Goal: Navigation & Orientation: Find specific page/section

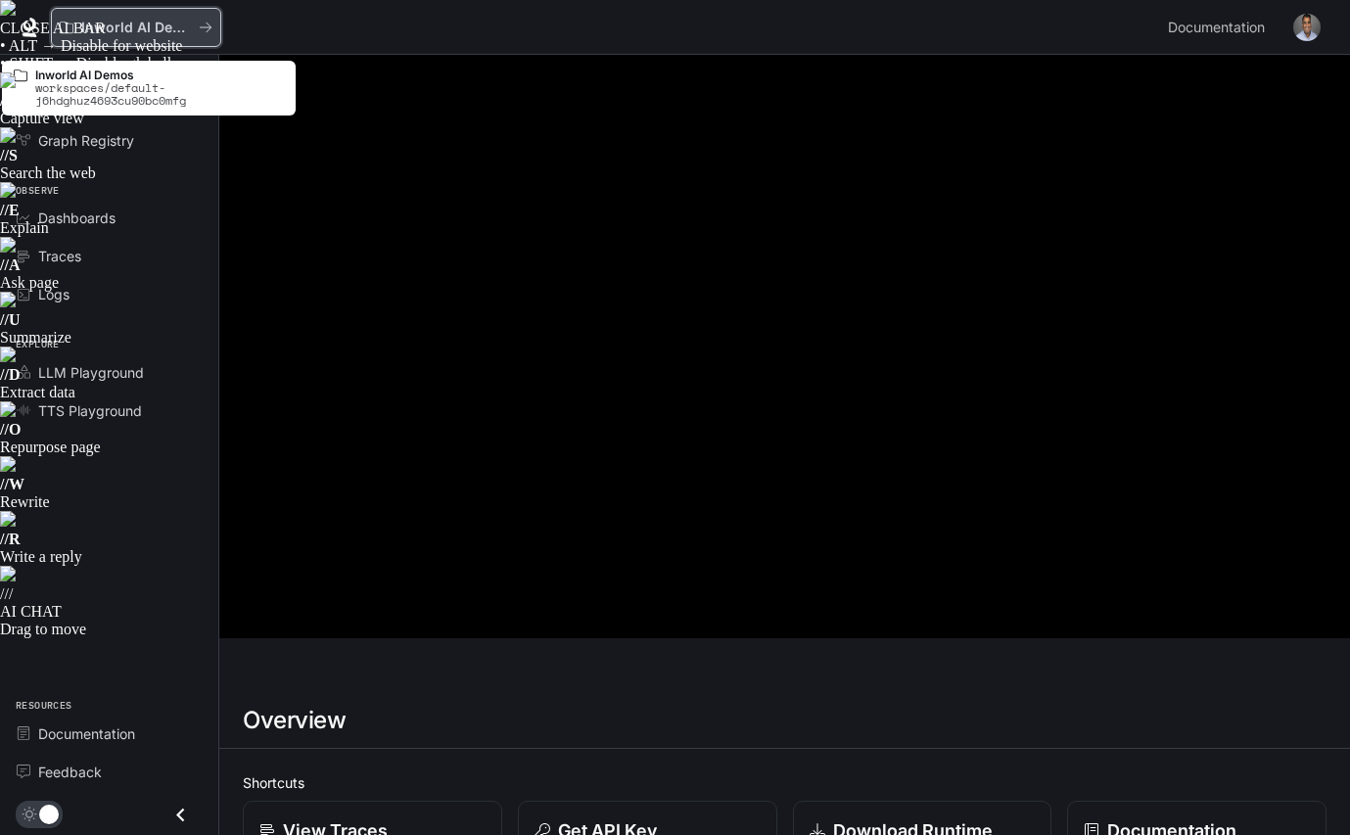
click at [212, 14] on button "Inworld AI Demos" at bounding box center [136, 27] width 170 height 39
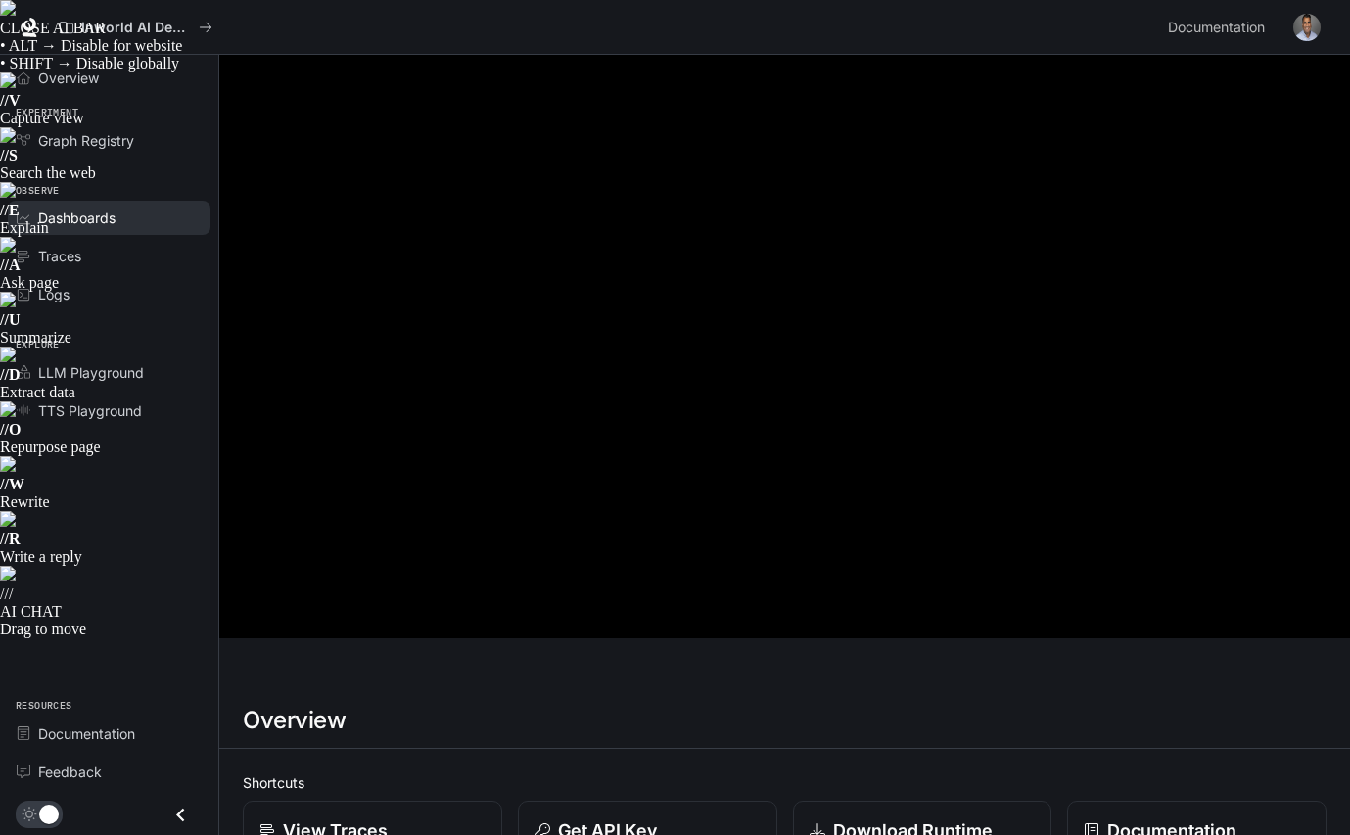
click at [79, 218] on span "Dashboards" at bounding box center [76, 218] width 77 height 21
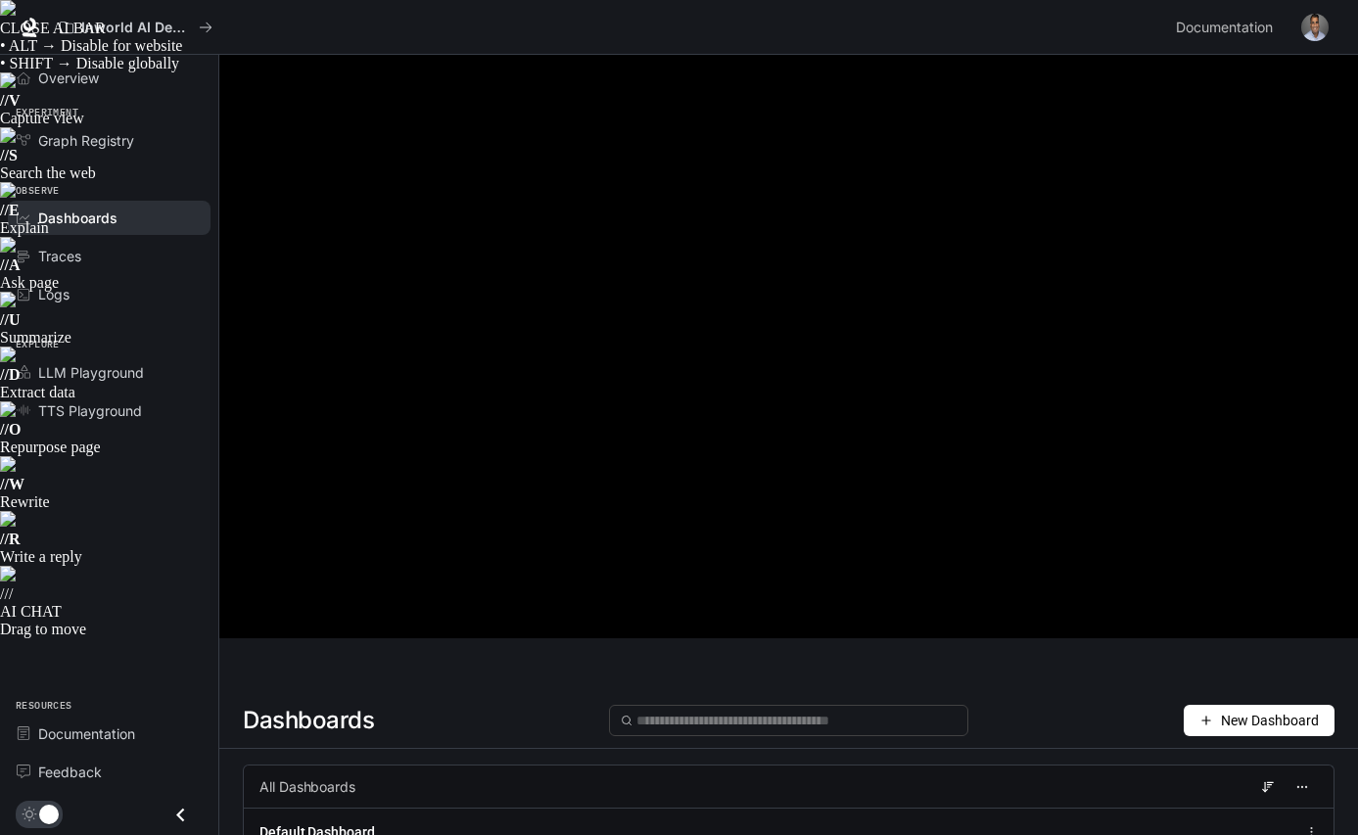
click at [1260, 710] on span "New Dashboard" at bounding box center [1270, 721] width 98 height 22
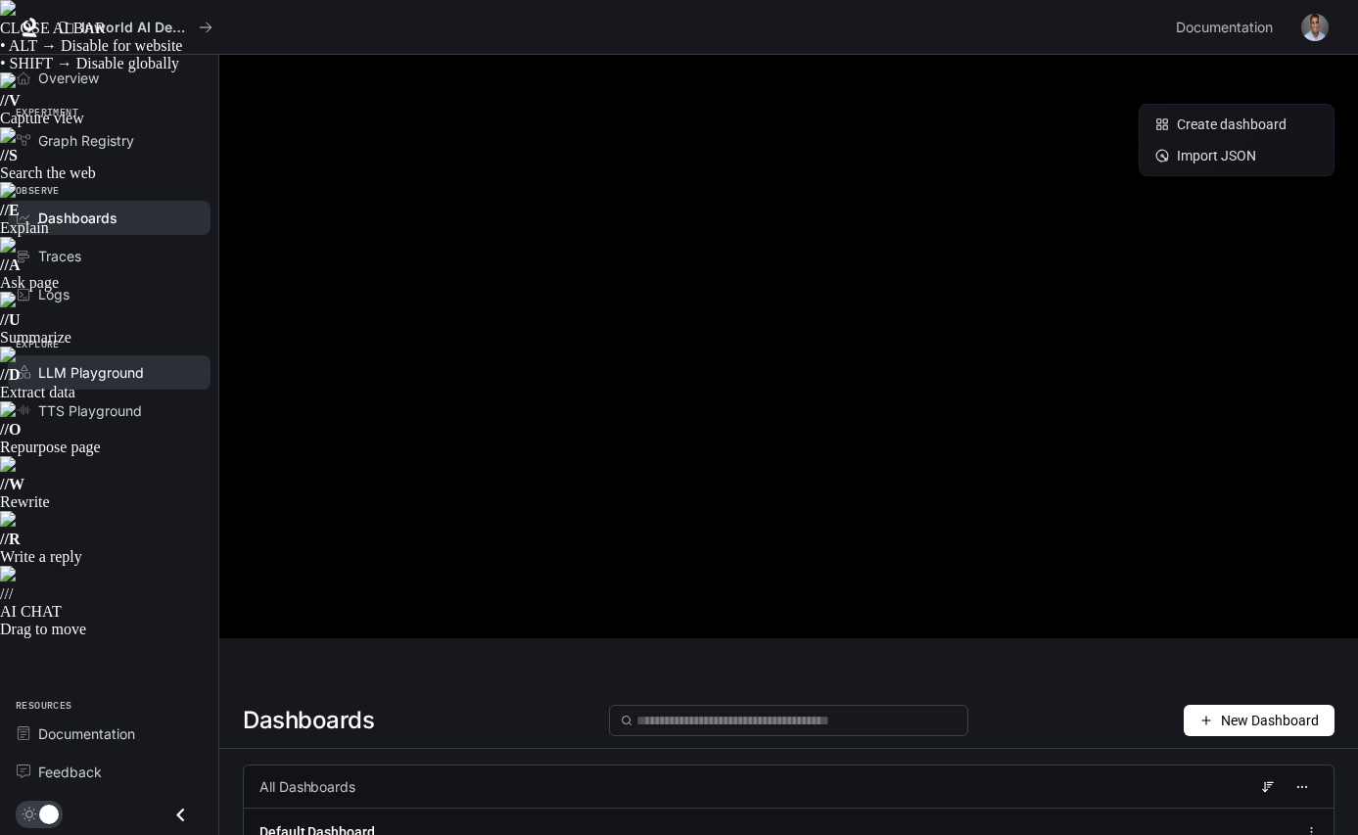
click at [82, 357] on link "LLM Playground" at bounding box center [109, 372] width 203 height 34
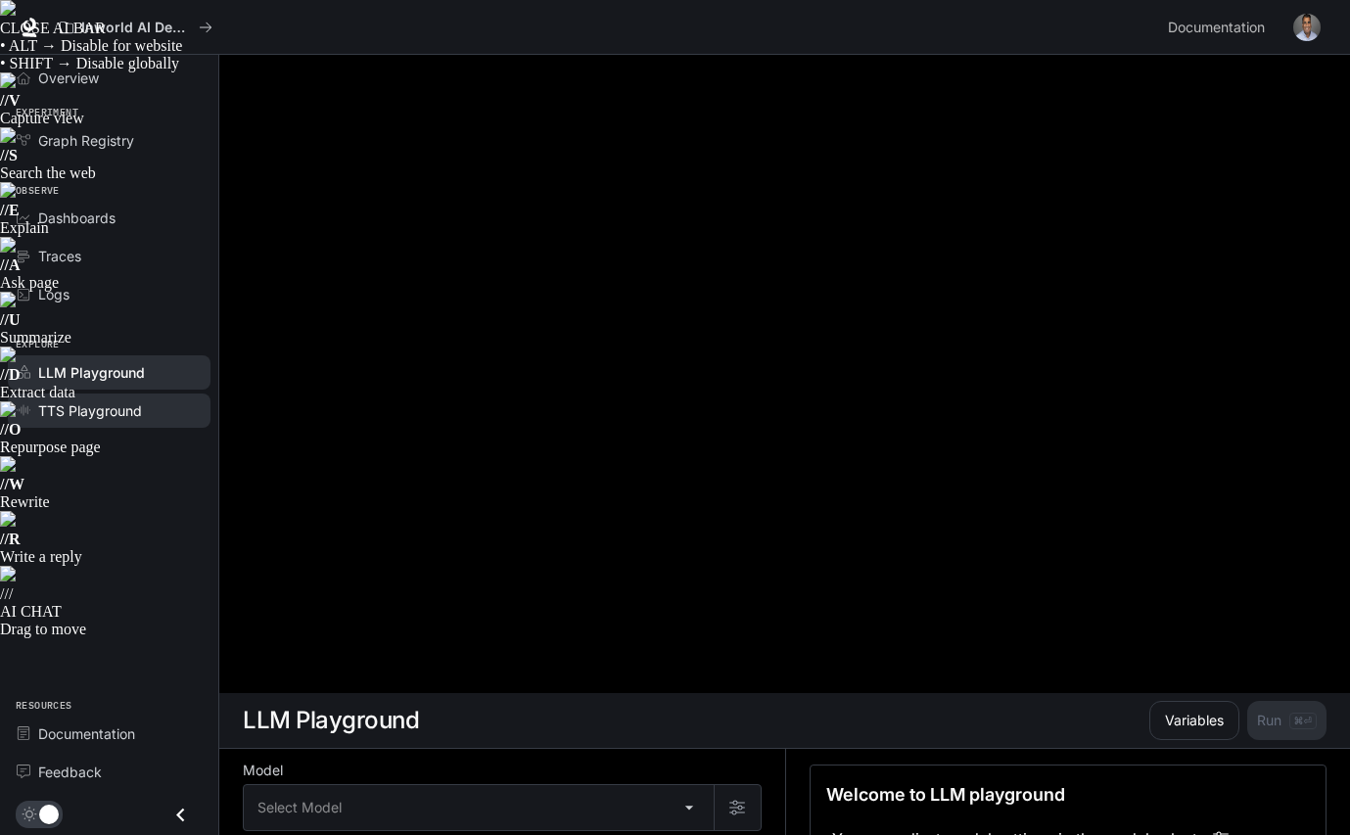
click at [85, 413] on span "TTS Playground" at bounding box center [90, 410] width 104 height 21
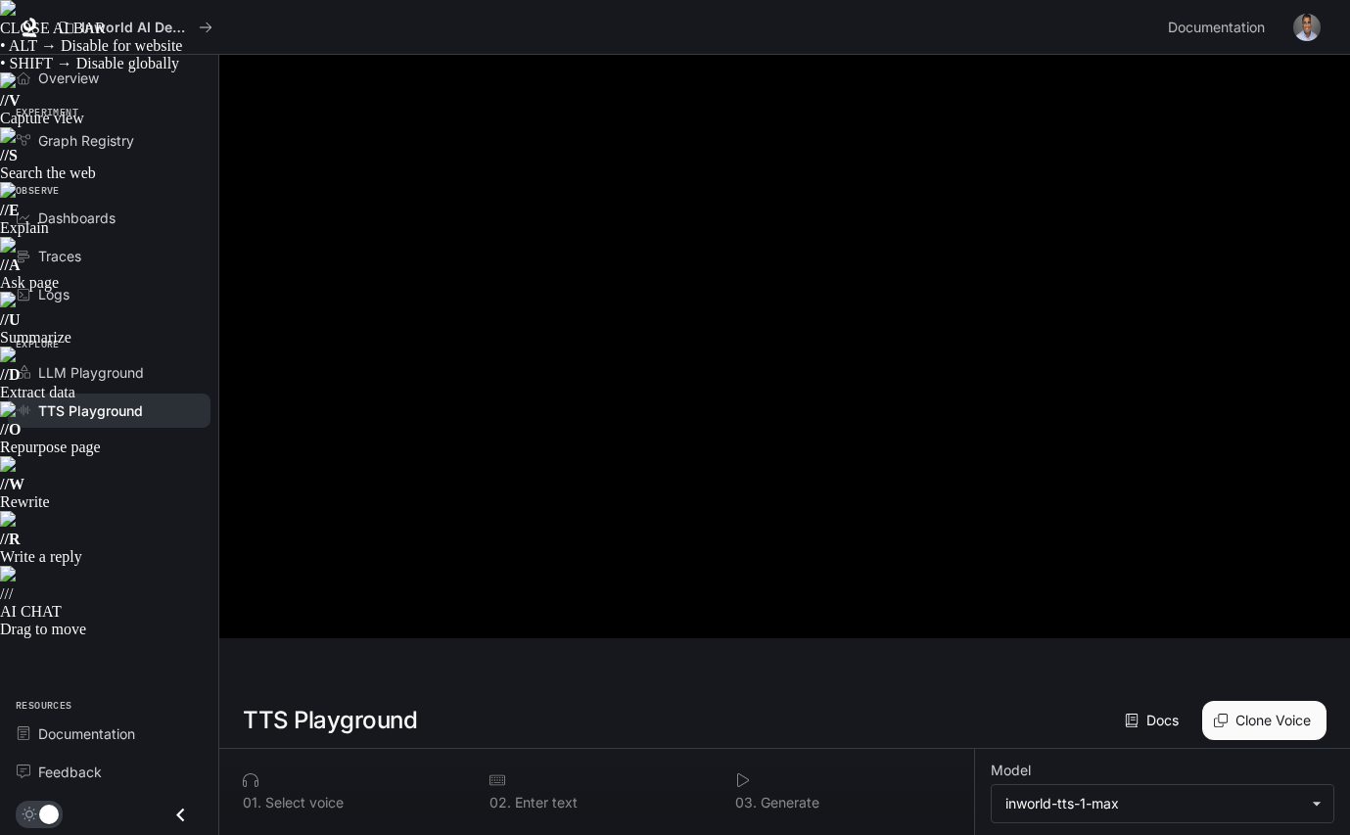
scroll to position [1, 0]
click at [56, 220] on span "Dashboards" at bounding box center [76, 218] width 77 height 21
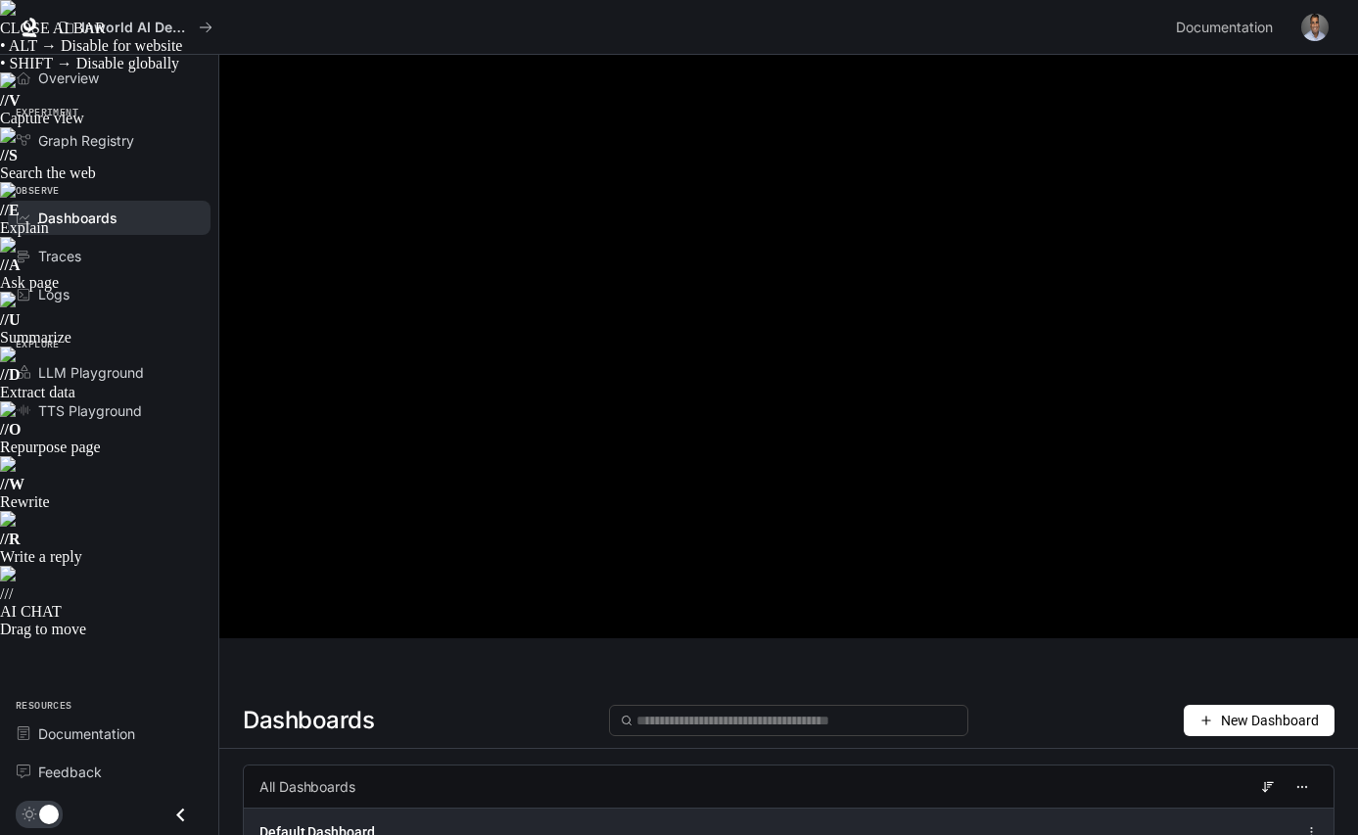
click at [311, 808] on div "Default Dashboard" at bounding box center [788, 840] width 1089 height 64
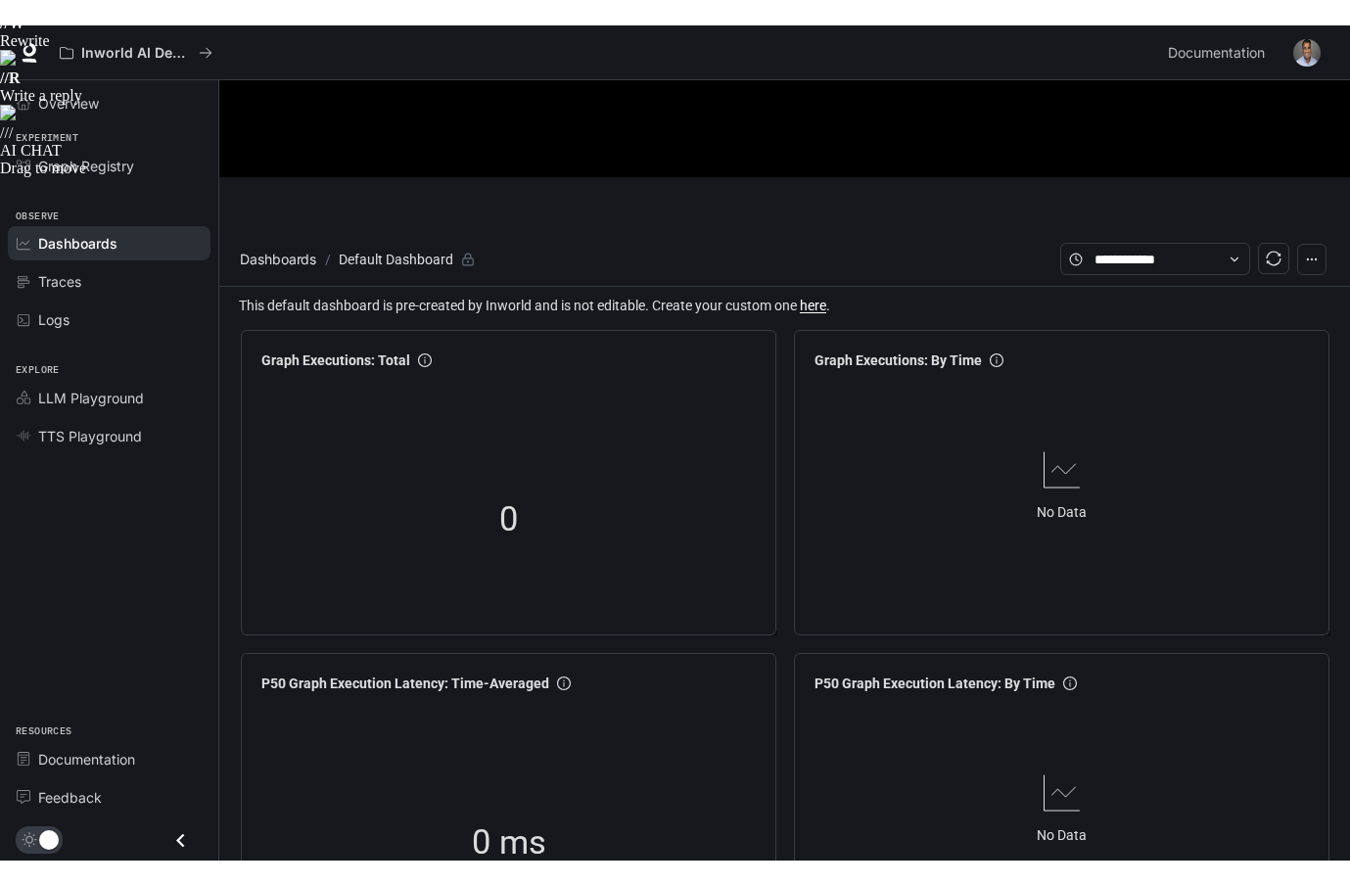
scroll to position [429, 0]
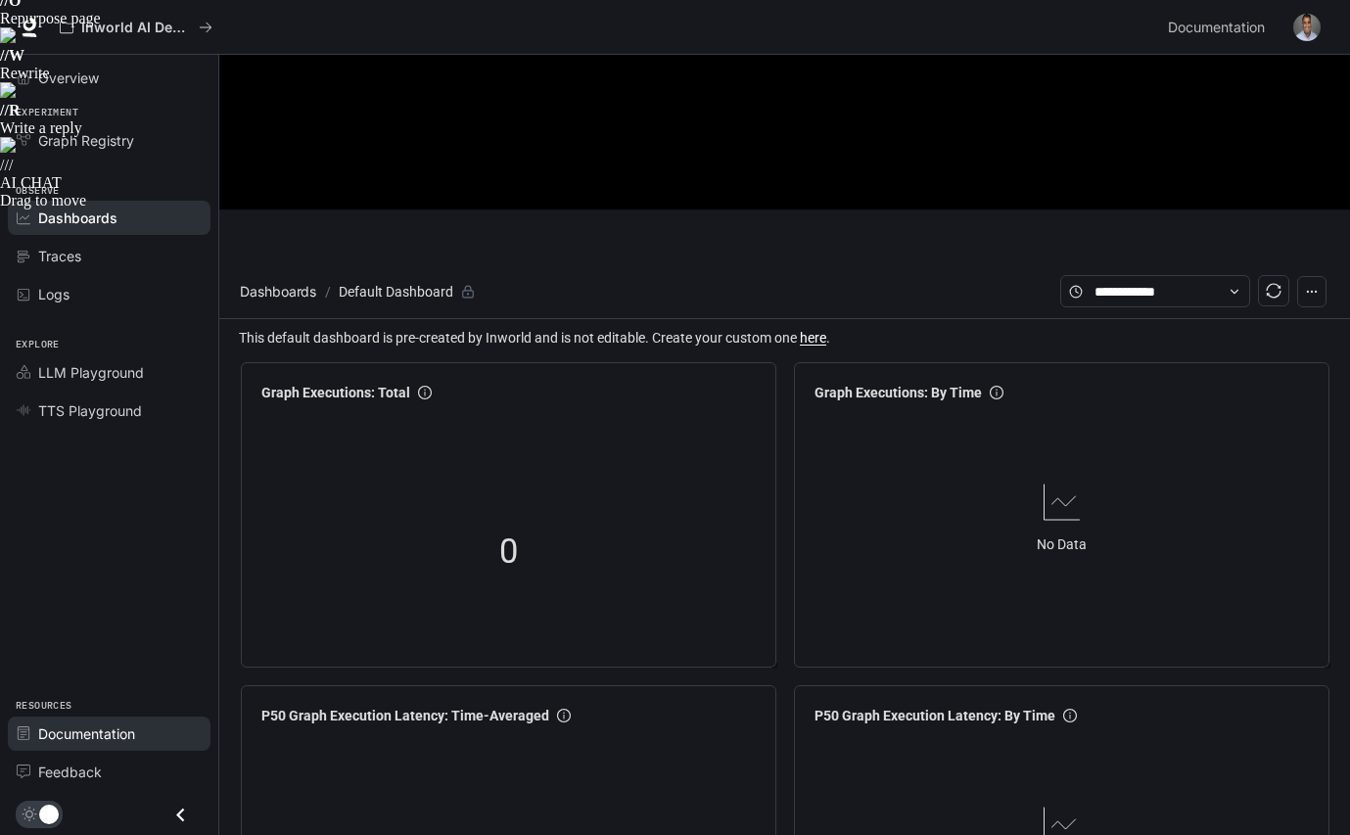
click at [120, 730] on span "Documentation" at bounding box center [86, 733] width 97 height 21
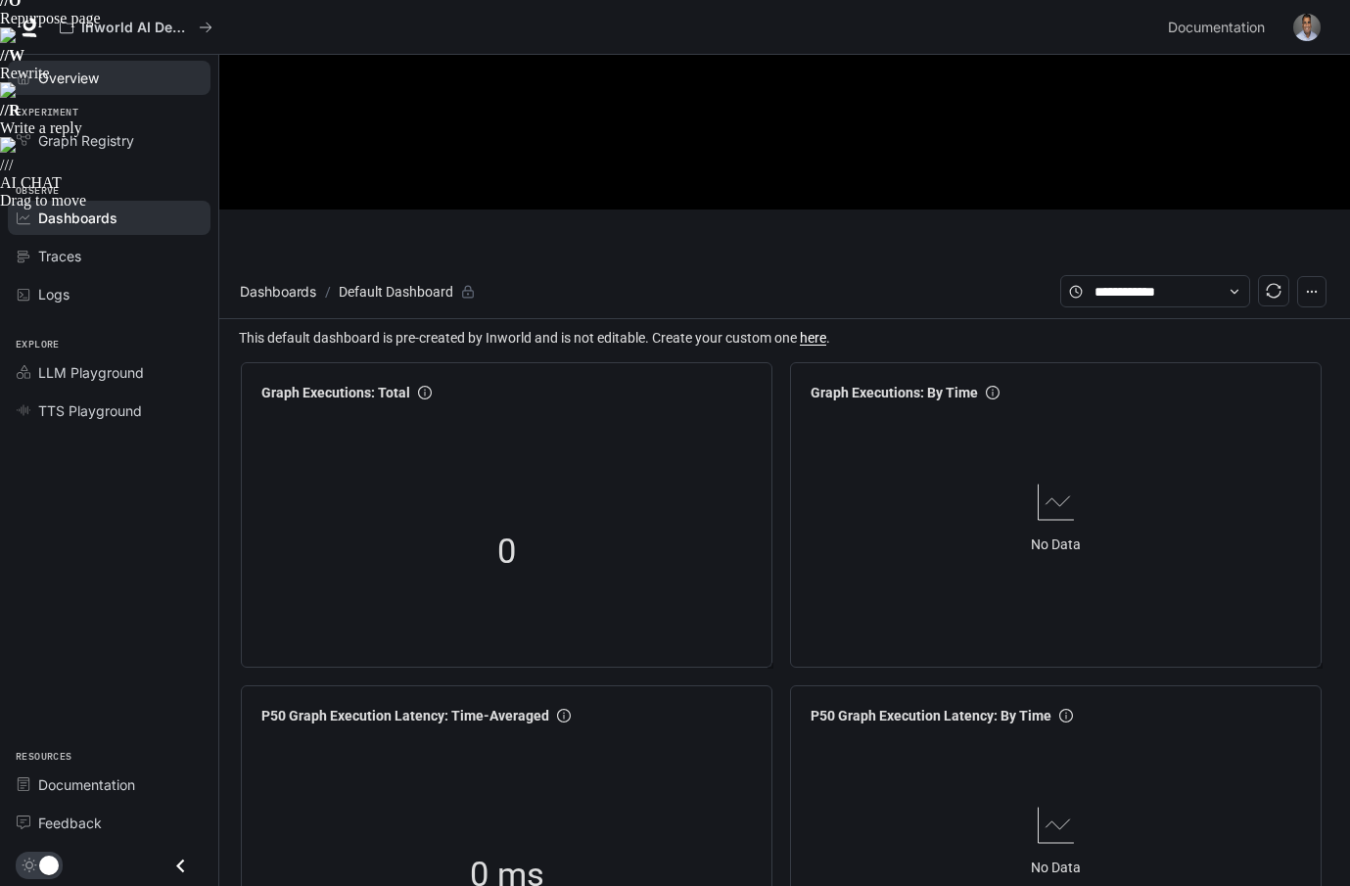
click at [24, 74] on icon "Overview" at bounding box center [24, 78] width 14 height 14
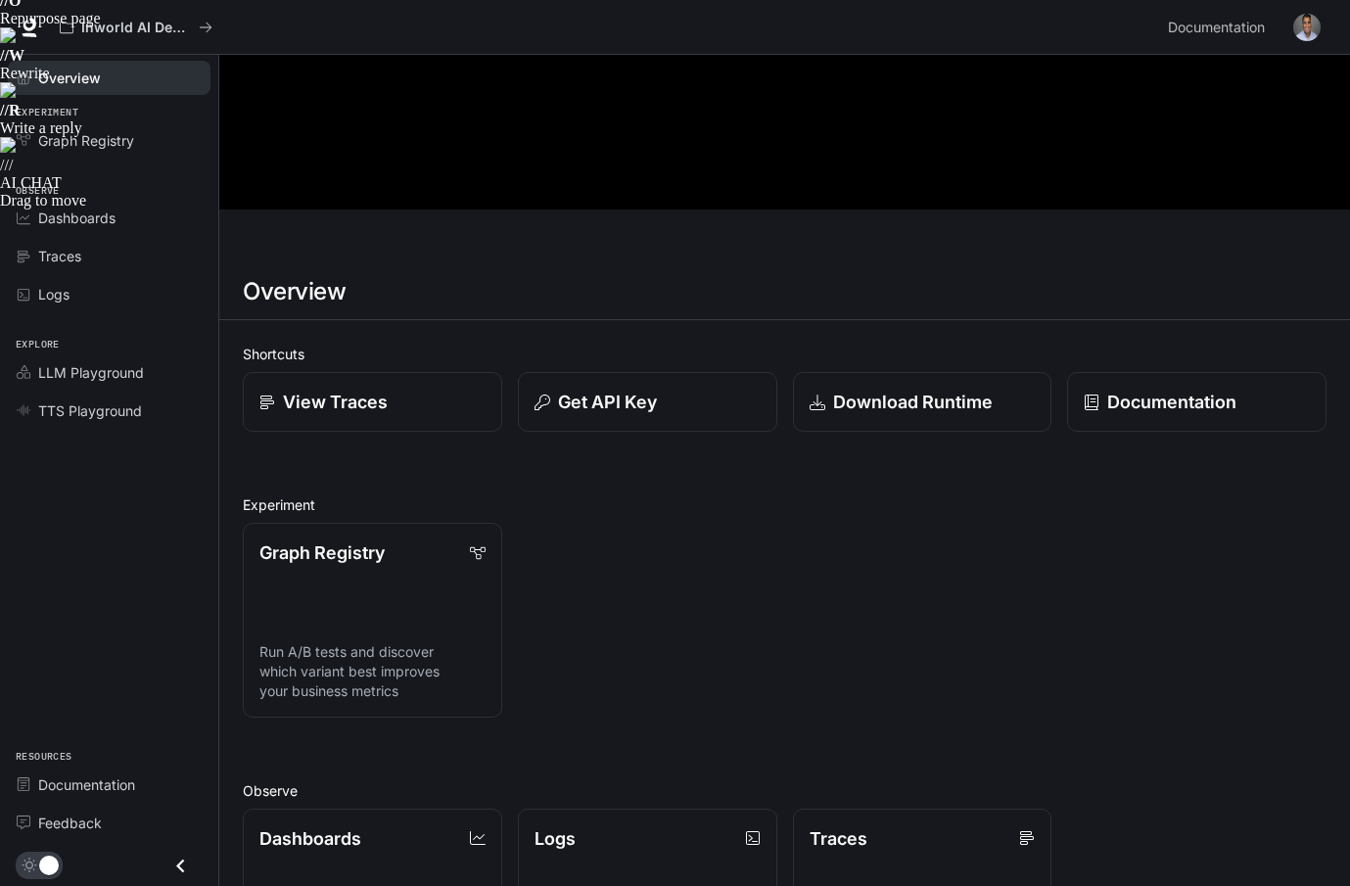
scroll to position [215, 0]
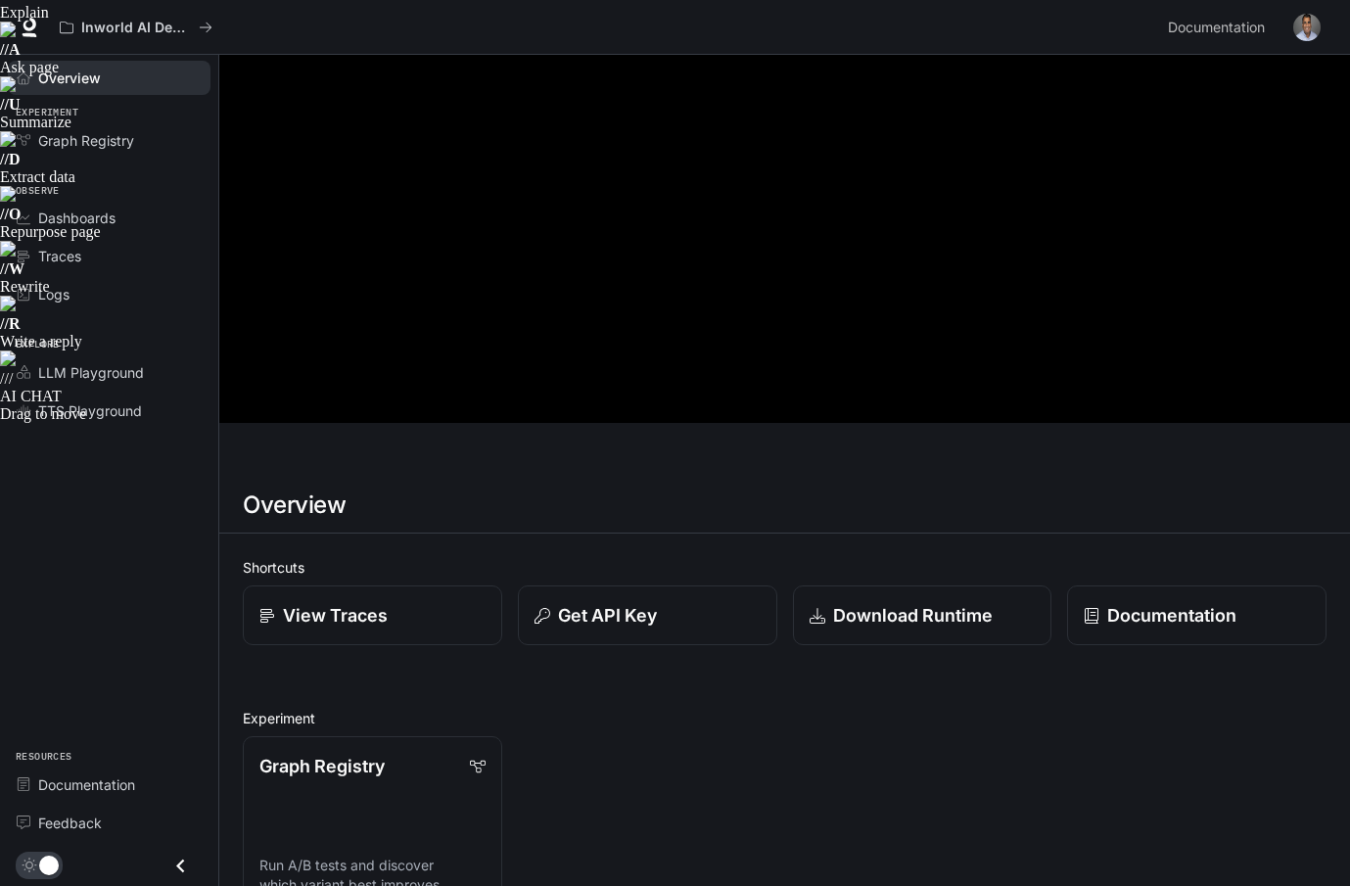
click at [1310, 23] on img "button" at bounding box center [1306, 27] width 27 height 27
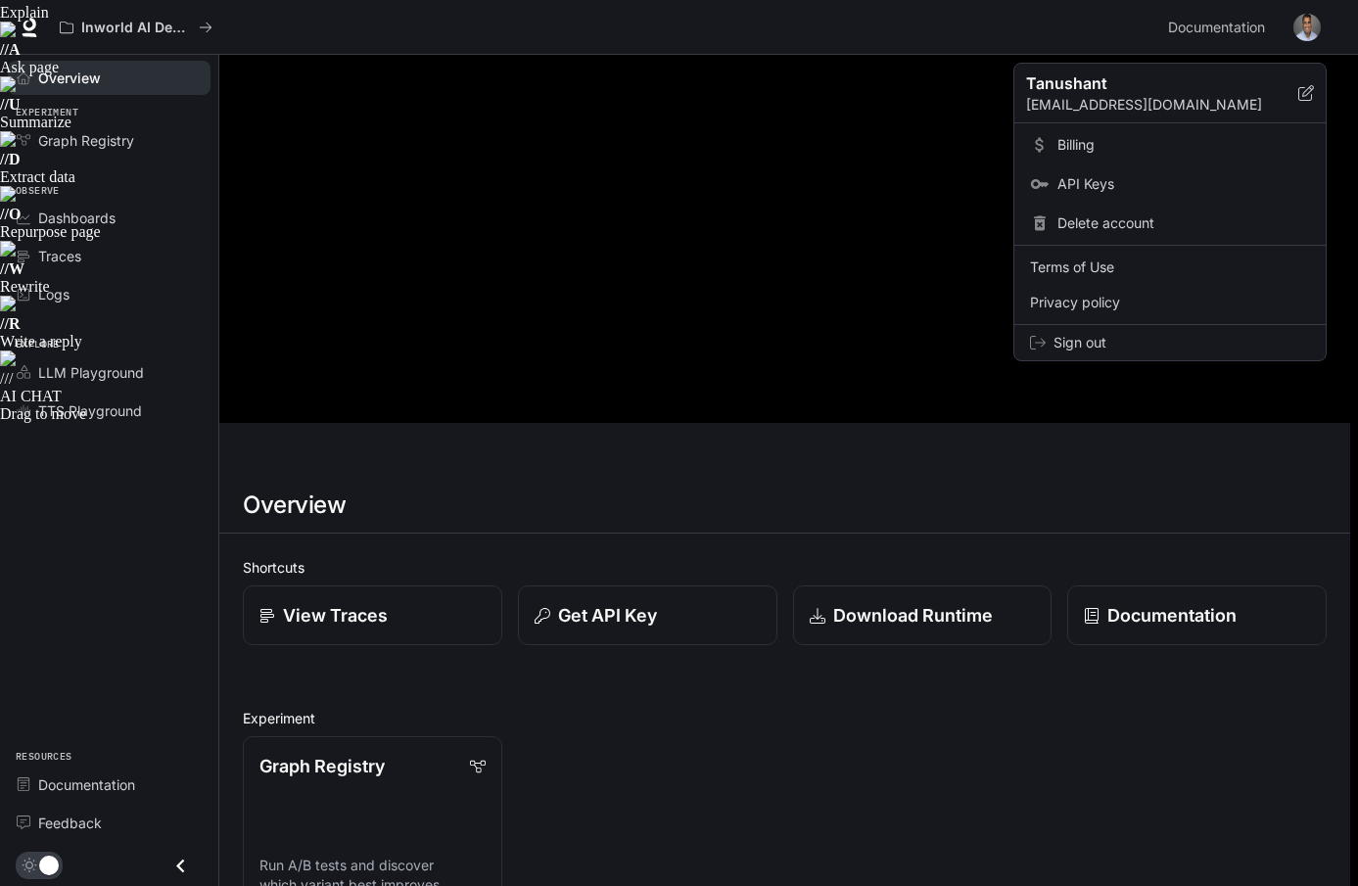
click at [113, 332] on div at bounding box center [679, 443] width 1358 height 886
